Goal: Information Seeking & Learning: Find specific fact

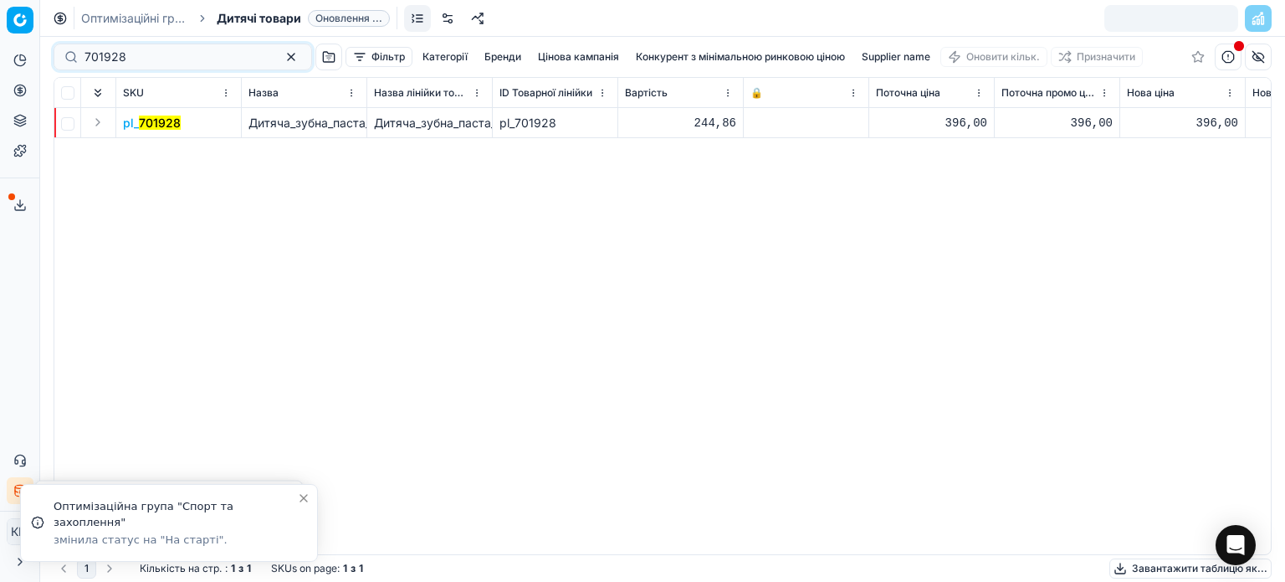
click at [0, 14] on div "Pricing platform Аналітика Цінова оптимізація Асортимент продукції Шаблони Серв…" at bounding box center [642, 291] width 1285 height 582
type input "335254"
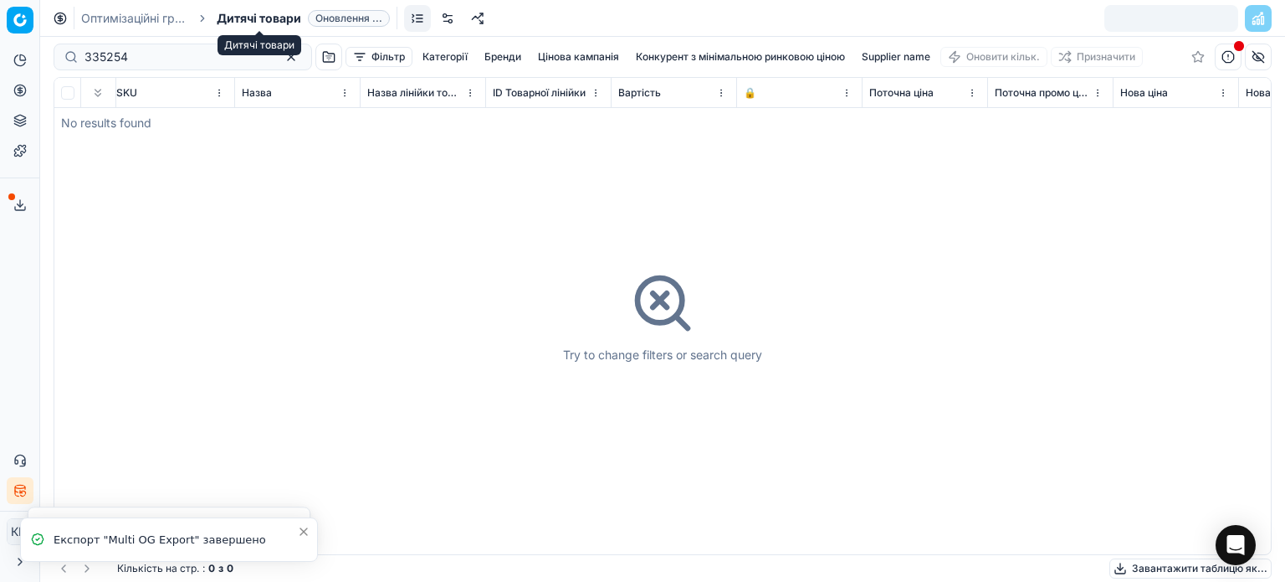
click at [258, 18] on span "Дитячі товари" at bounding box center [259, 18] width 85 height 17
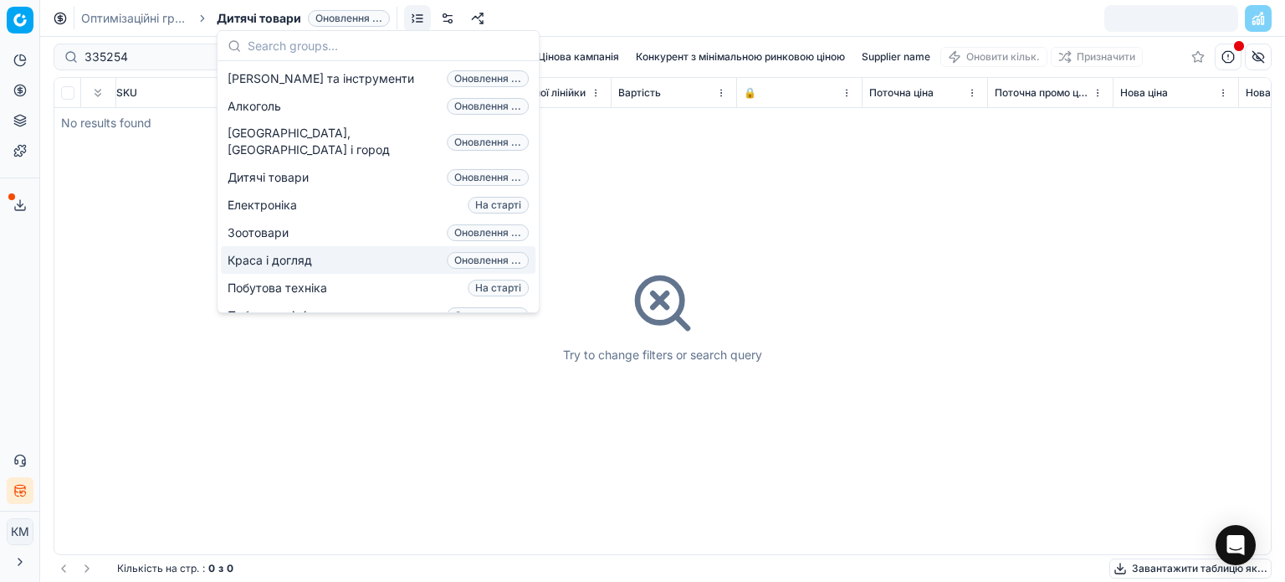
click at [293, 252] on span "Краса і догляд" at bounding box center [273, 260] width 91 height 17
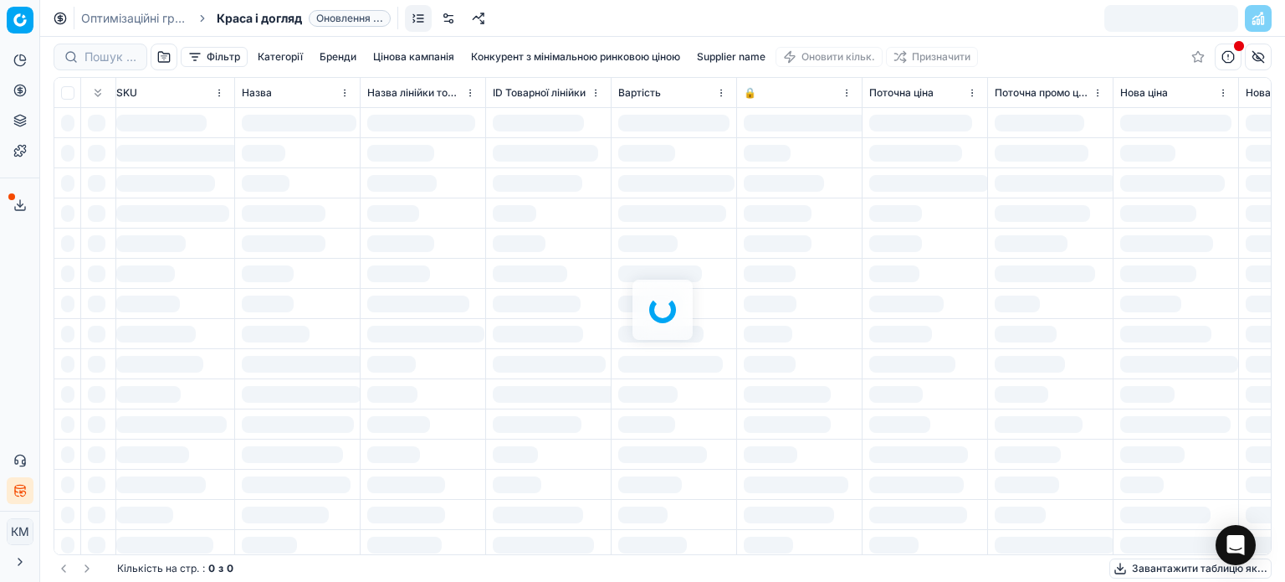
click at [106, 54] on div at bounding box center [662, 309] width 1245 height 545
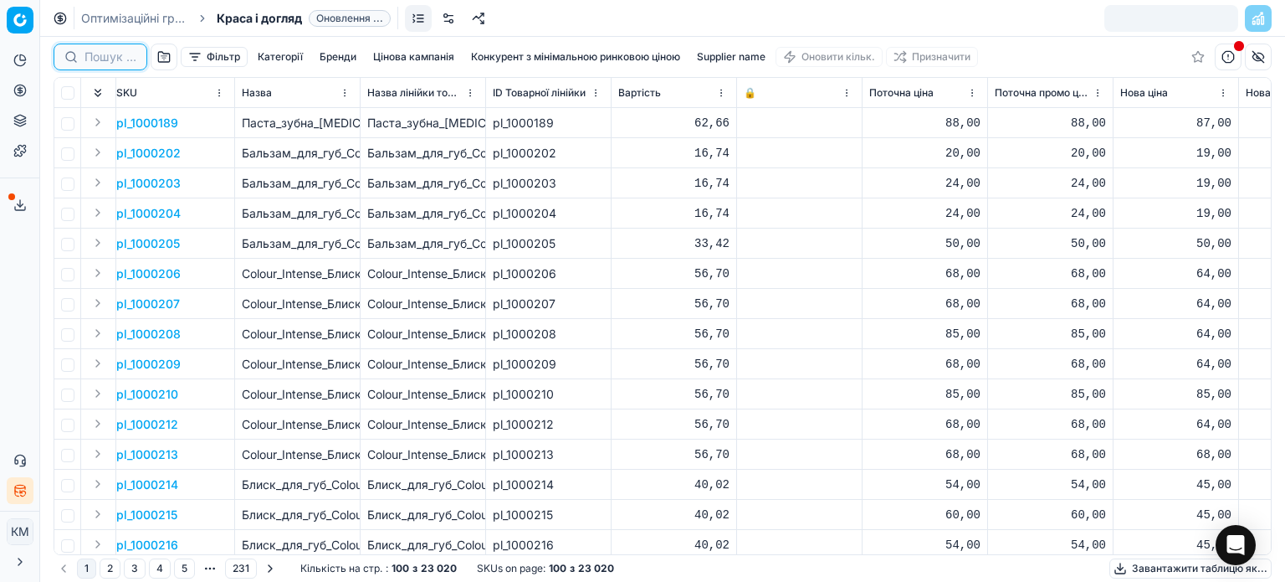
click at [114, 58] on input at bounding box center [111, 57] width 52 height 17
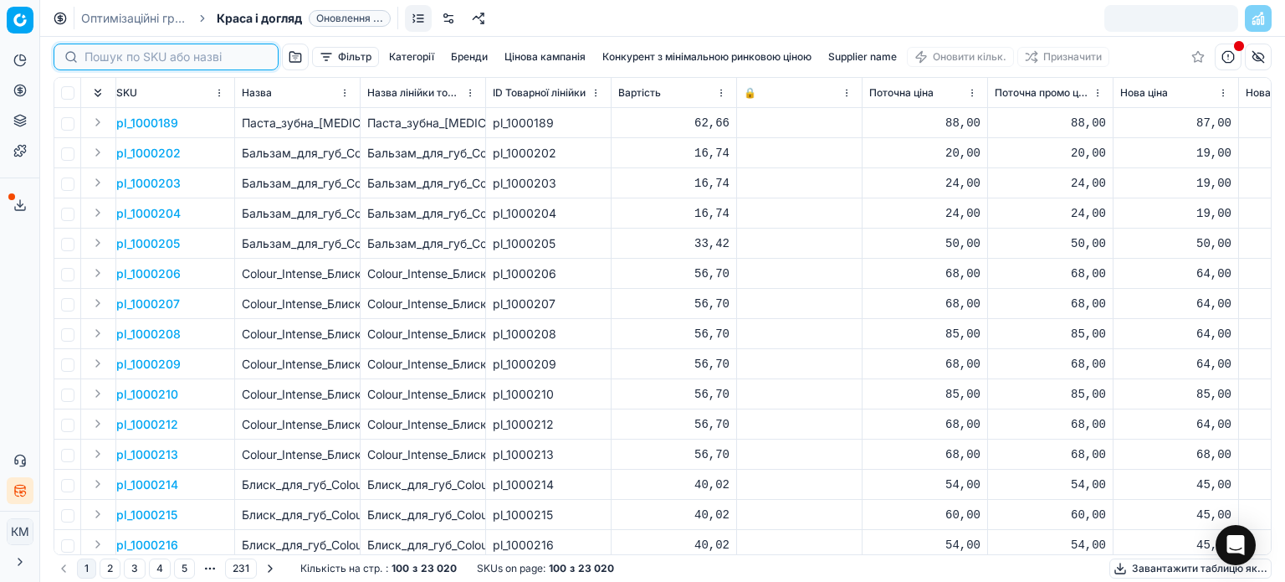
paste input "335254"
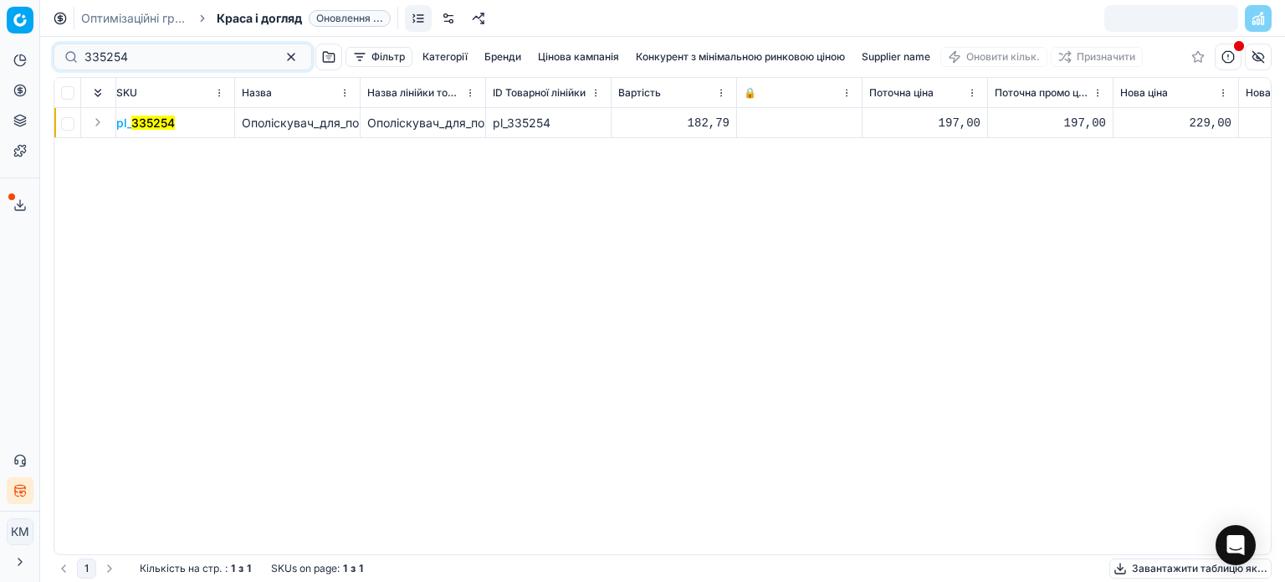
click at [160, 121] on mark "335254" at bounding box center [153, 122] width 44 height 14
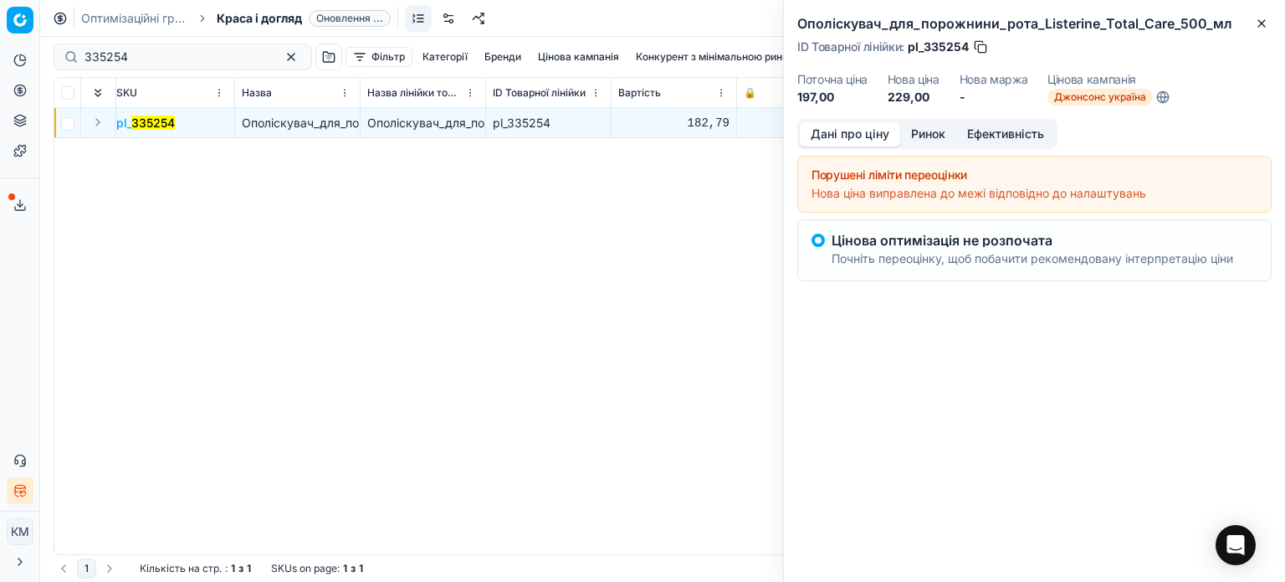
click at [937, 131] on button "Ринок" at bounding box center [928, 134] width 56 height 24
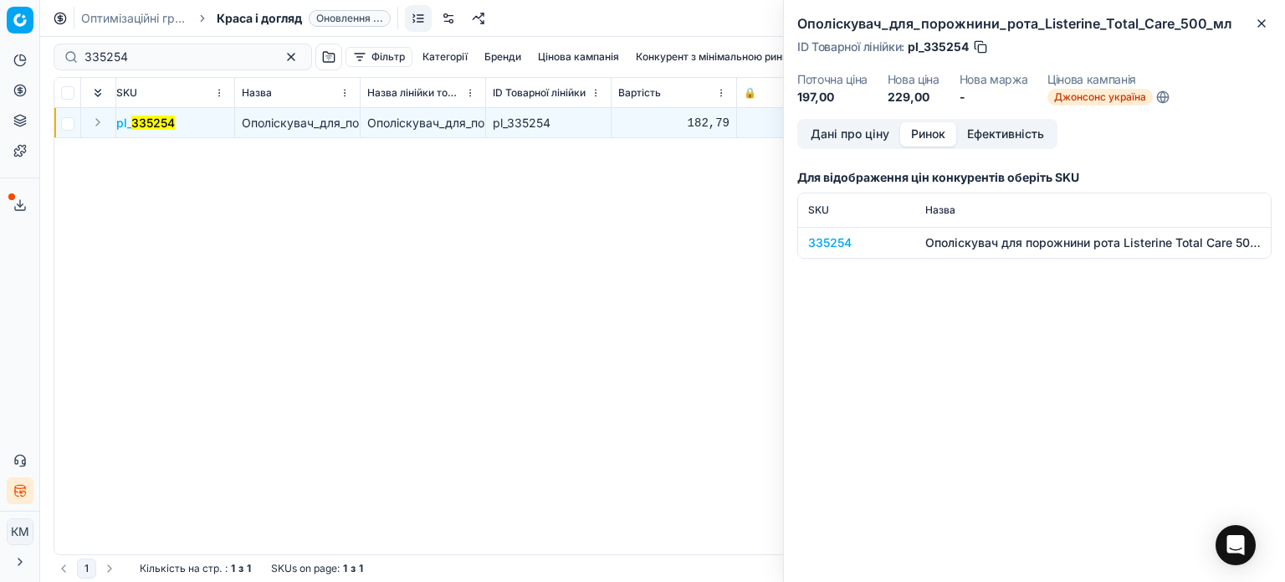
click at [858, 246] on div "335254" at bounding box center [856, 242] width 97 height 17
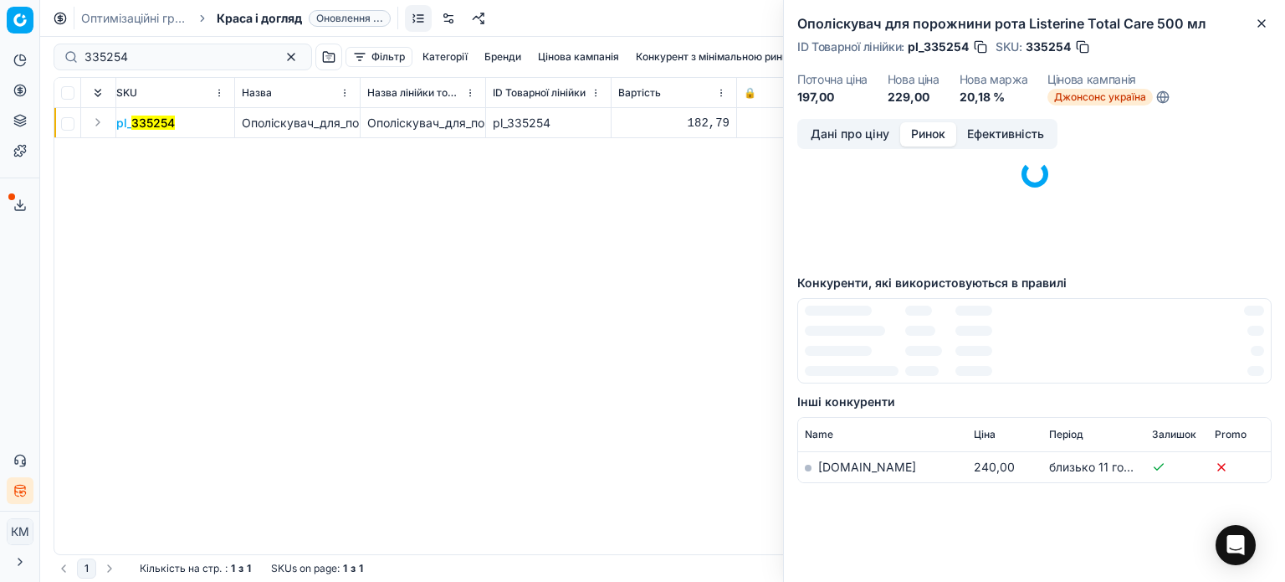
scroll to position [335, 0]
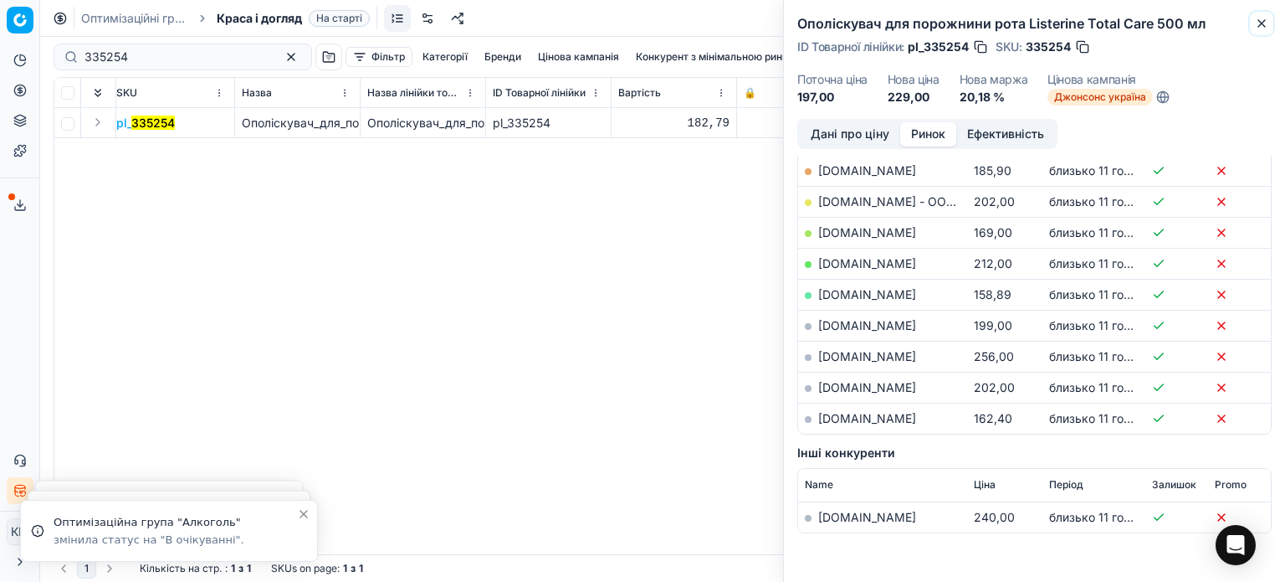
click at [1257, 23] on icon "button" at bounding box center [1261, 23] width 13 height 13
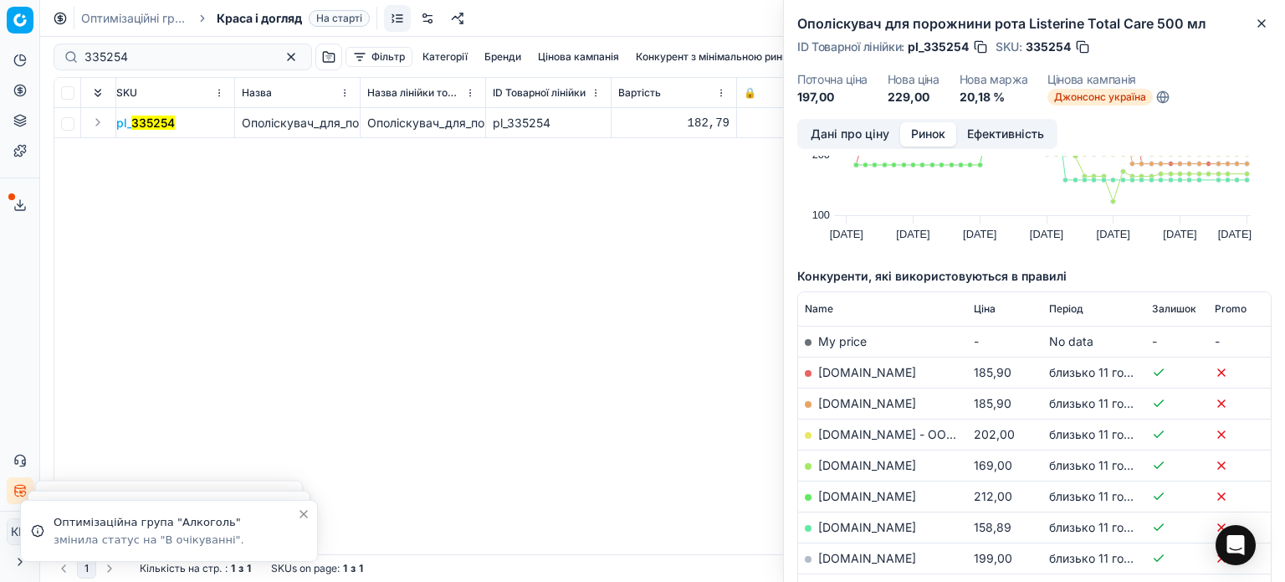
scroll to position [0, 0]
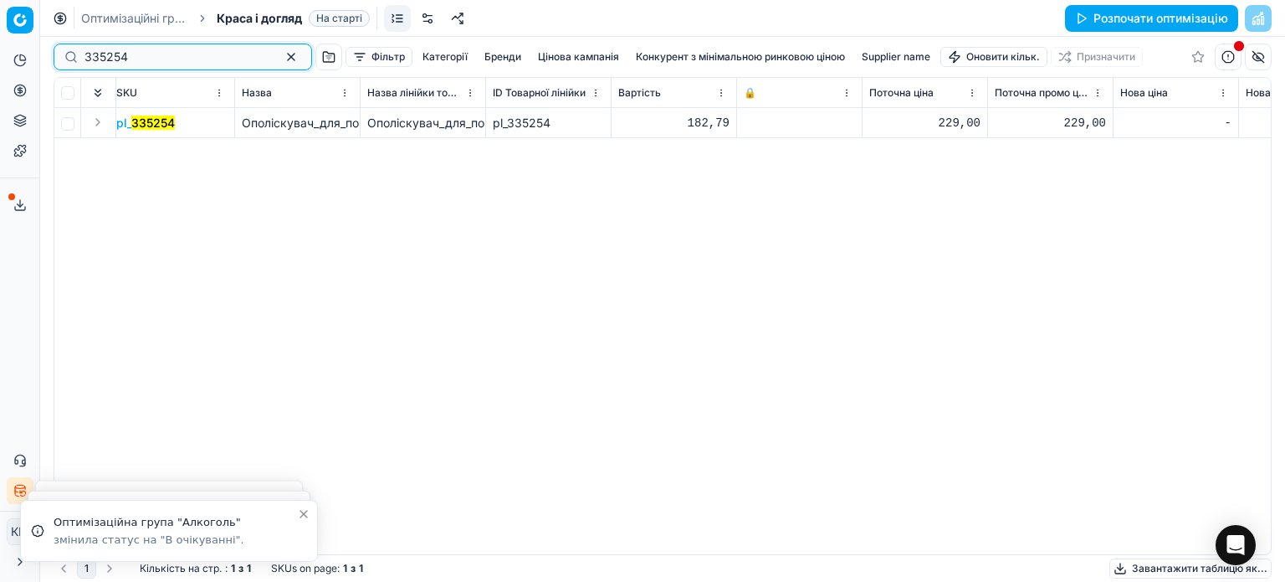
drag, startPoint x: 151, startPoint y: 53, endPoint x: 35, endPoint y: 52, distance: 116.3
click at [35, 52] on div "Pricing platform Аналітика Цінова оптимізація Асортимент продукції Шаблони Серв…" at bounding box center [642, 291] width 1285 height 582
paste input "461300"
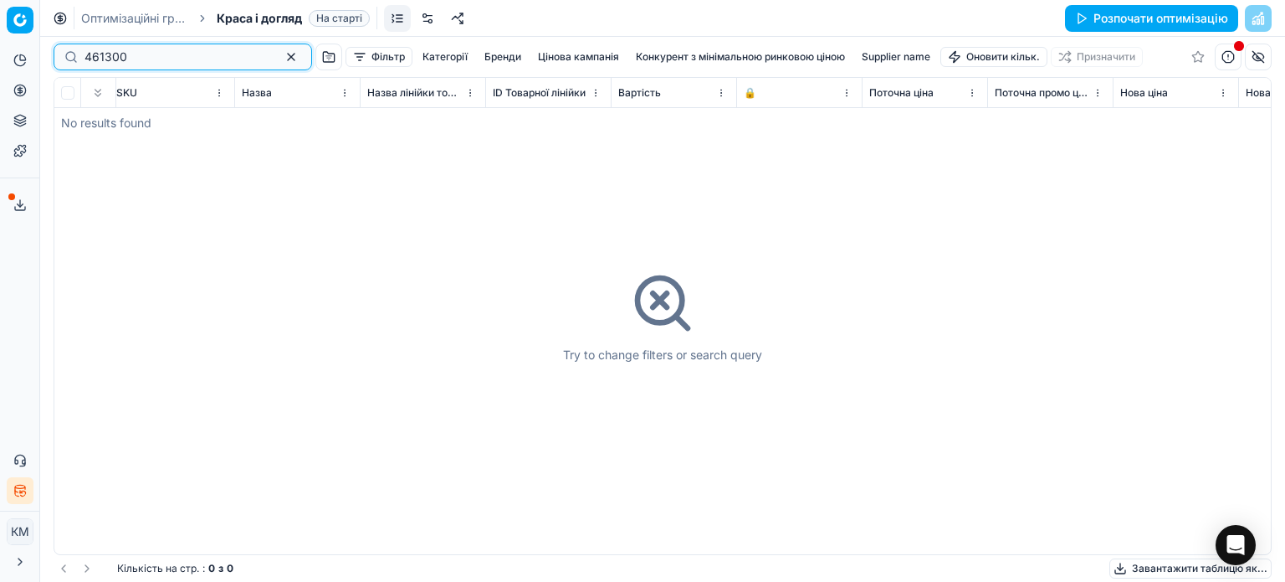
click at [87, 59] on input "461300" at bounding box center [176, 57] width 183 height 17
type input "461300"
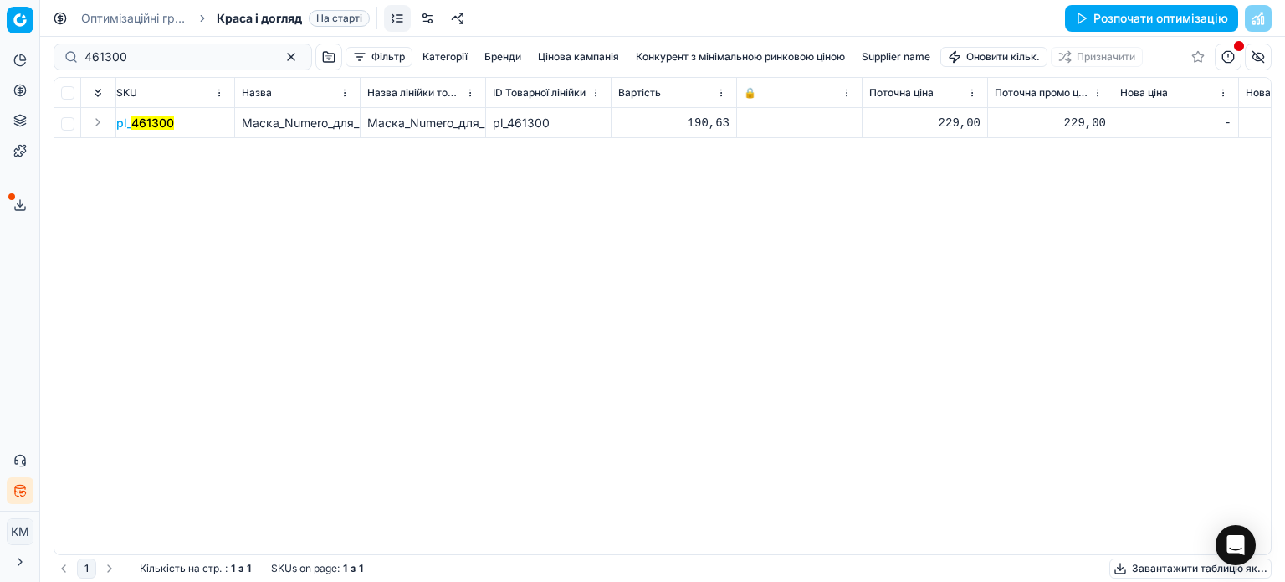
click at [166, 129] on mark "461300" at bounding box center [152, 122] width 43 height 14
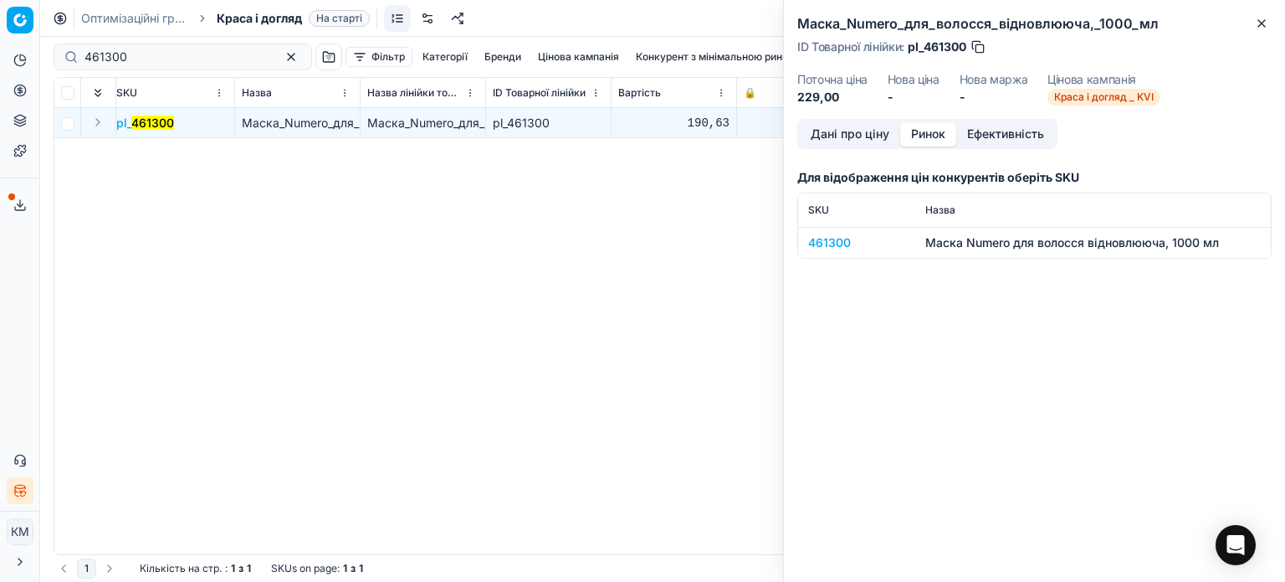
drag, startPoint x: 927, startPoint y: 135, endPoint x: 873, endPoint y: 182, distance: 72.3
click at [926, 136] on button "Ринок" at bounding box center [928, 134] width 56 height 24
click at [841, 239] on div "461300" at bounding box center [856, 242] width 97 height 17
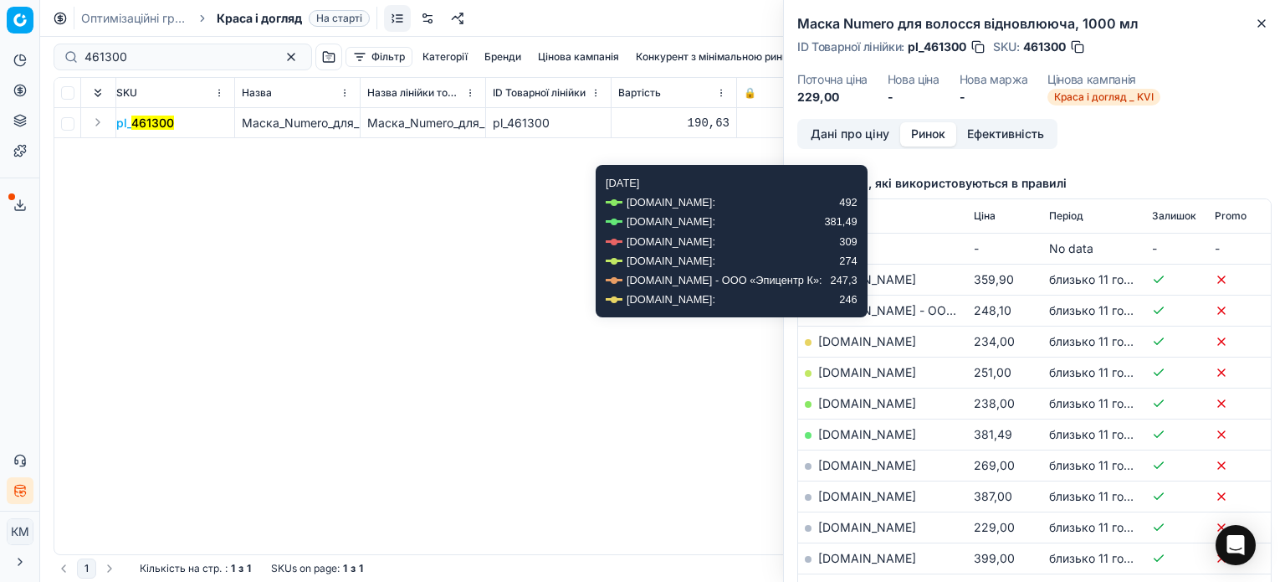
scroll to position [251, 0]
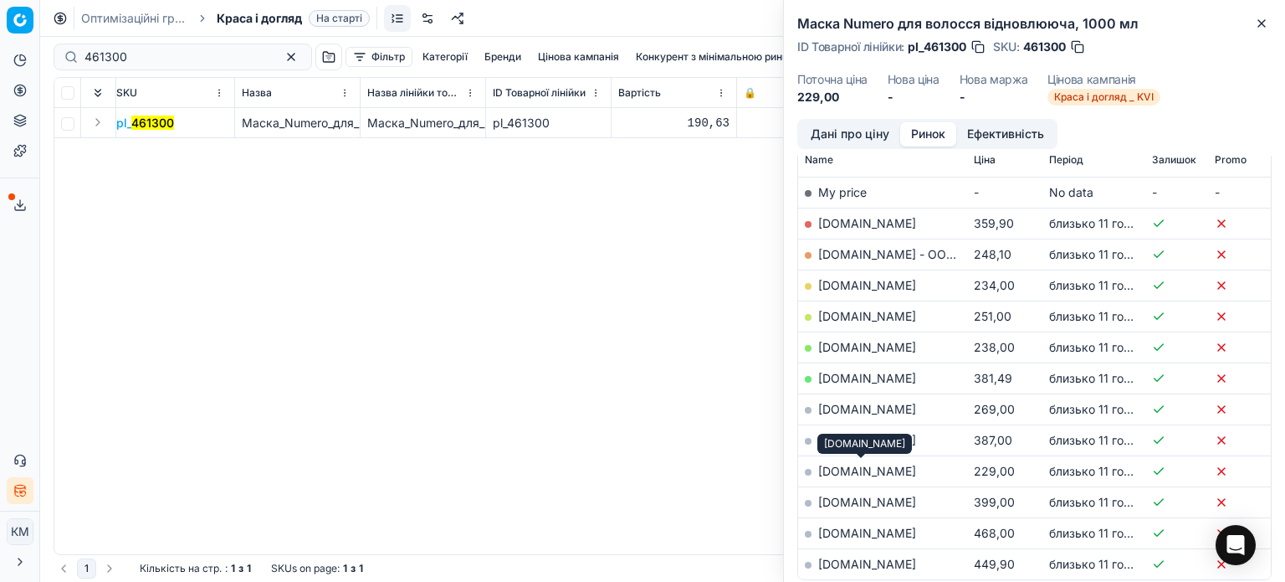
click at [865, 469] on link "[DOMAIN_NAME]" at bounding box center [867, 471] width 98 height 14
